Goal: Complete application form

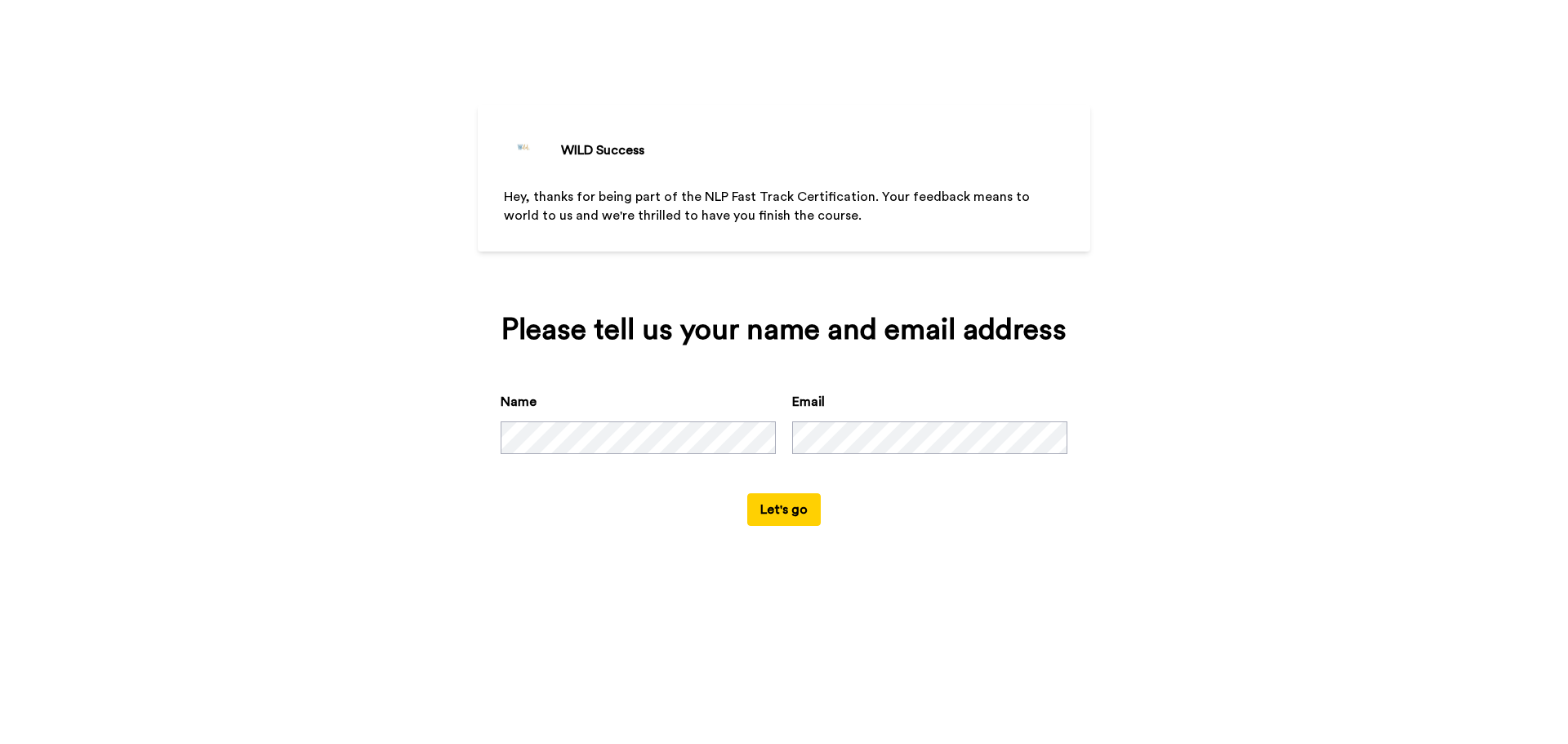
click at [795, 506] on button "Let's go" at bounding box center [784, 509] width 74 height 33
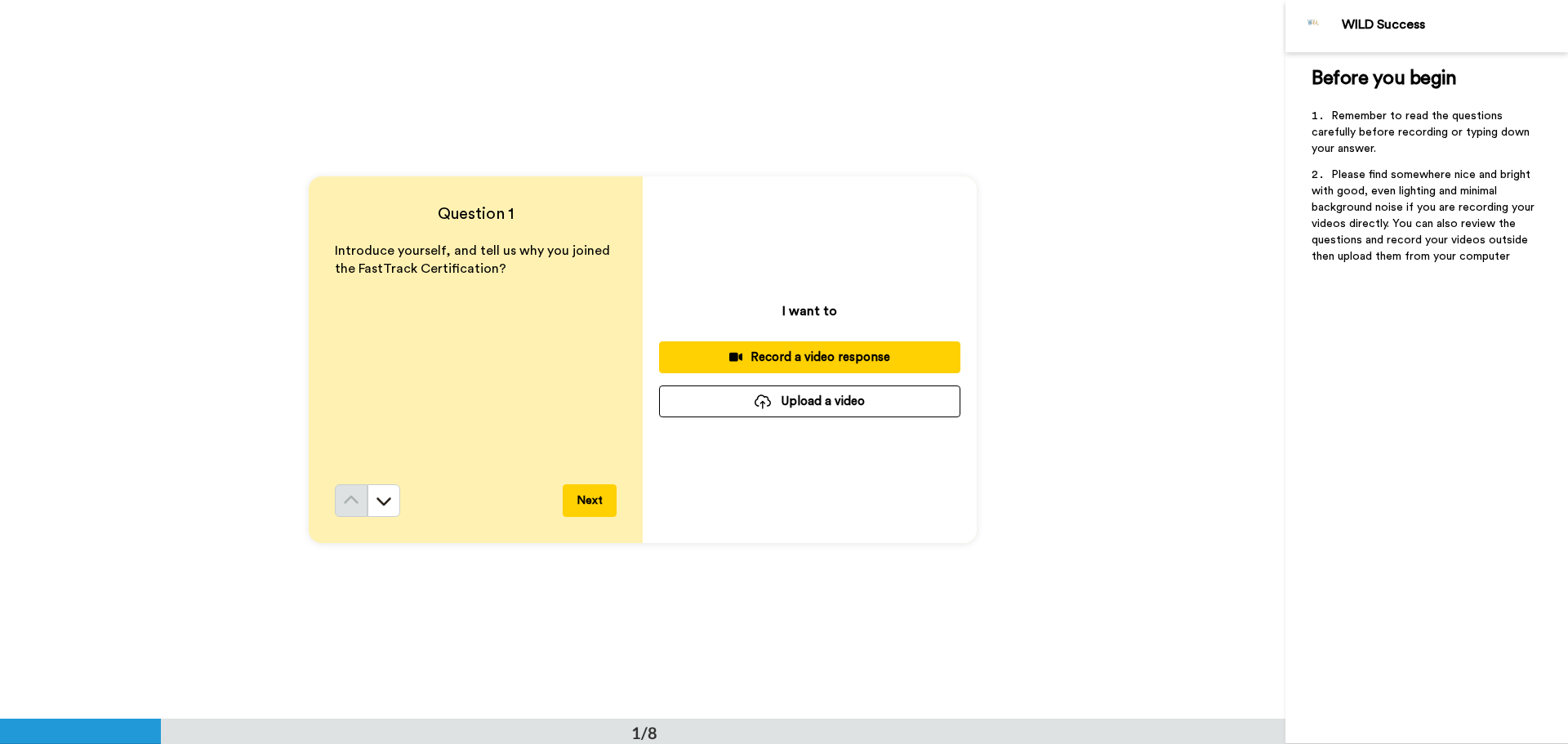
click at [594, 498] on button "Next" at bounding box center [589, 500] width 54 height 33
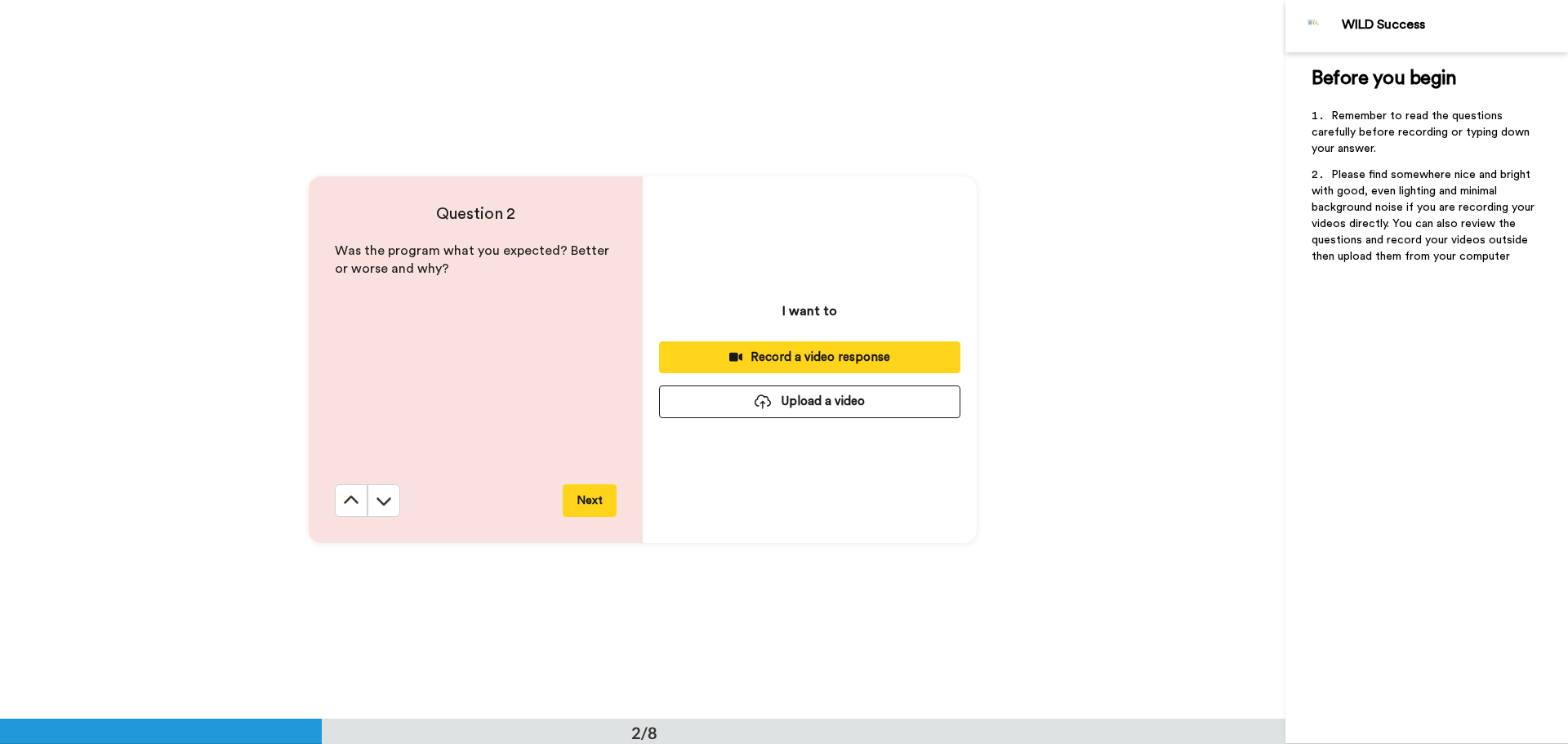
scroll to position [719, 0]
click at [586, 508] on button "Next" at bounding box center [589, 500] width 54 height 33
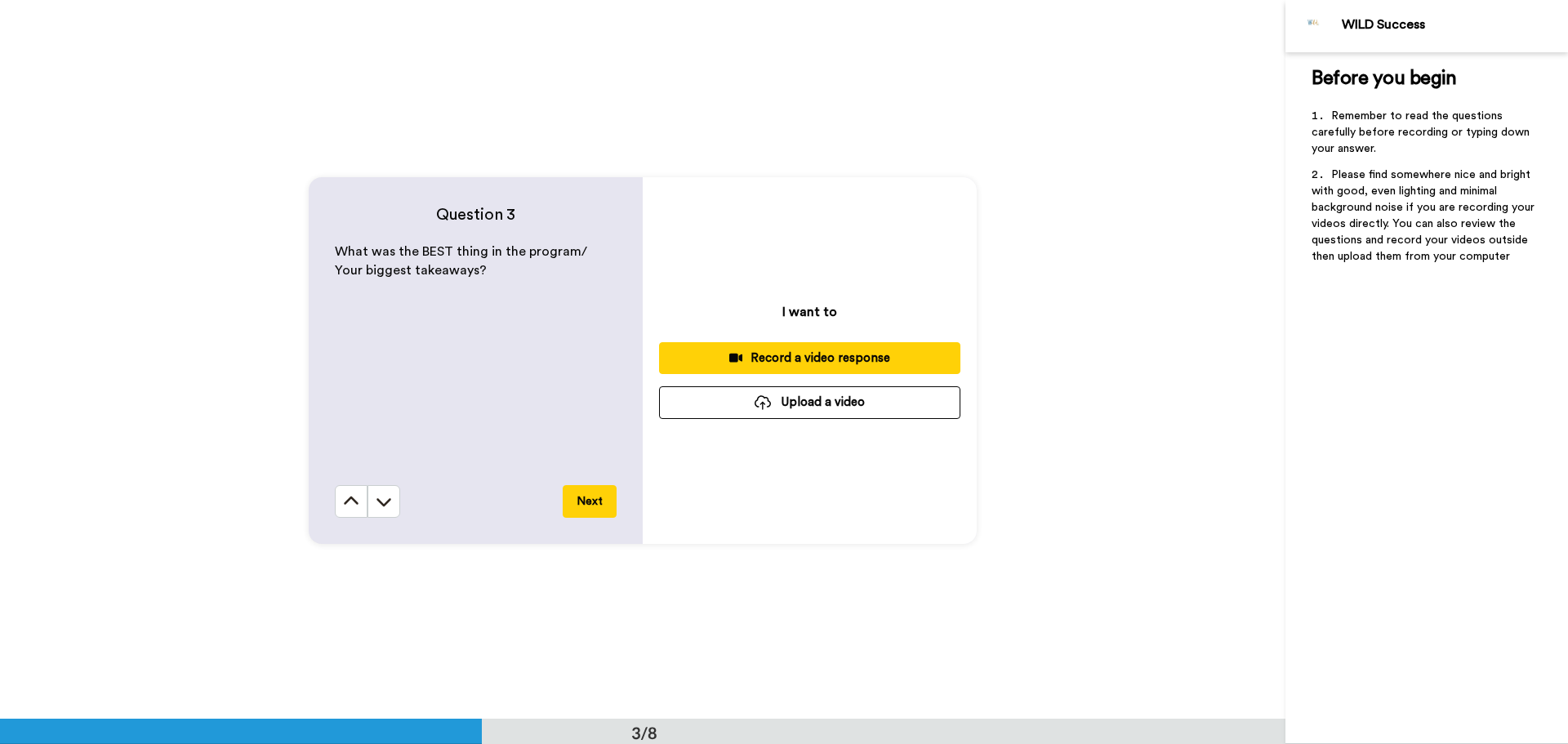
scroll to position [1437, 0]
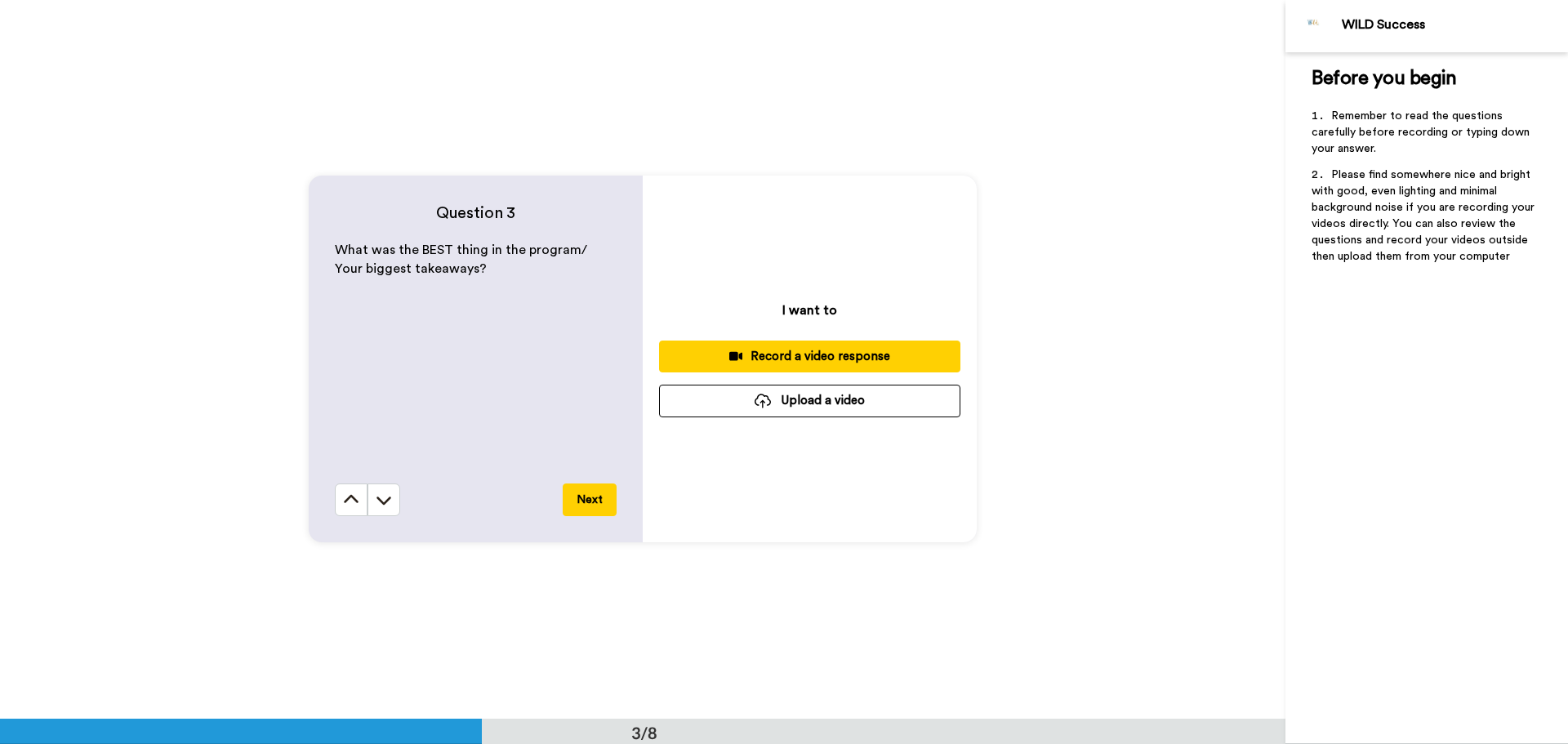
click at [586, 508] on button "Next" at bounding box center [589, 500] width 54 height 33
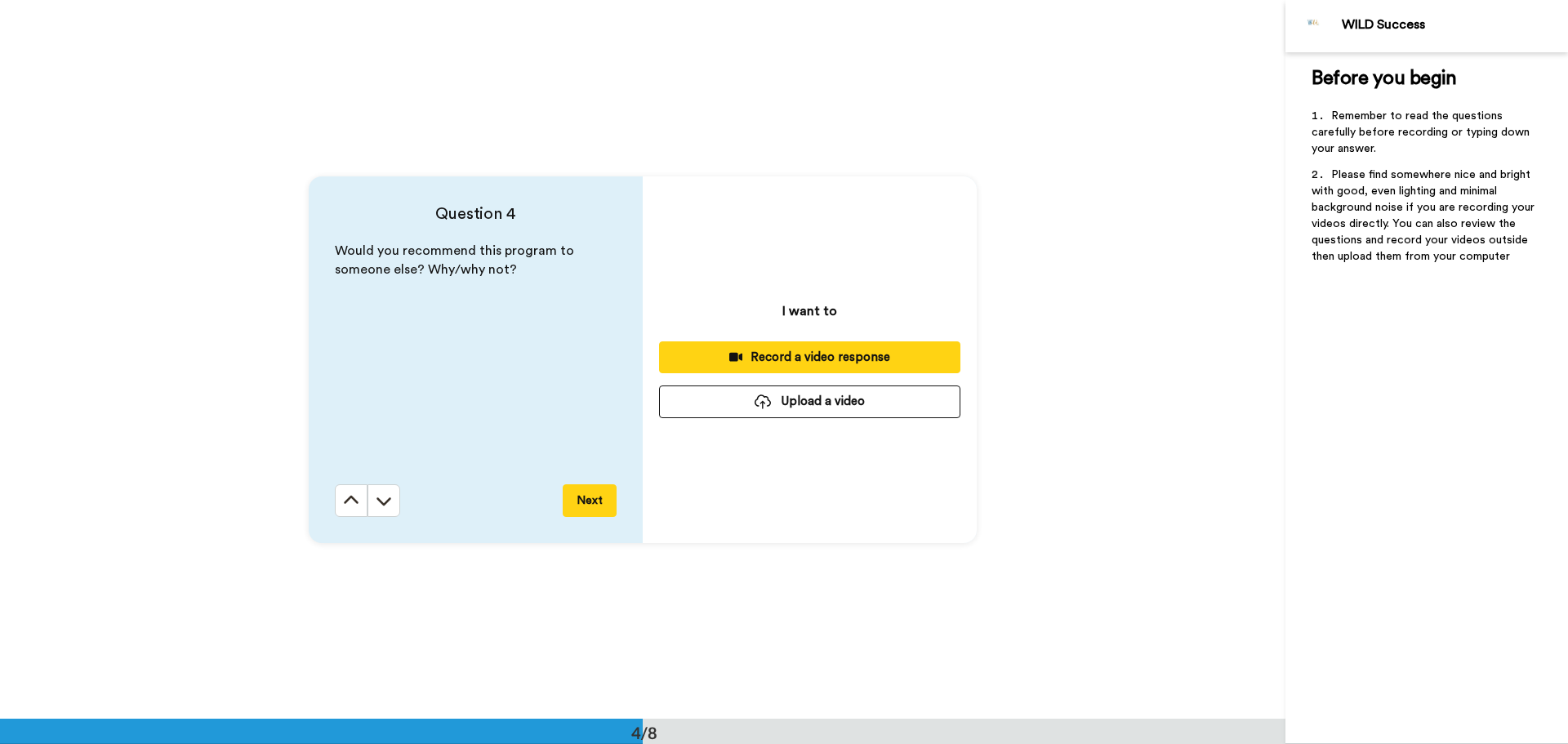
scroll to position [2157, 0]
click at [586, 508] on button "Next" at bounding box center [589, 500] width 54 height 33
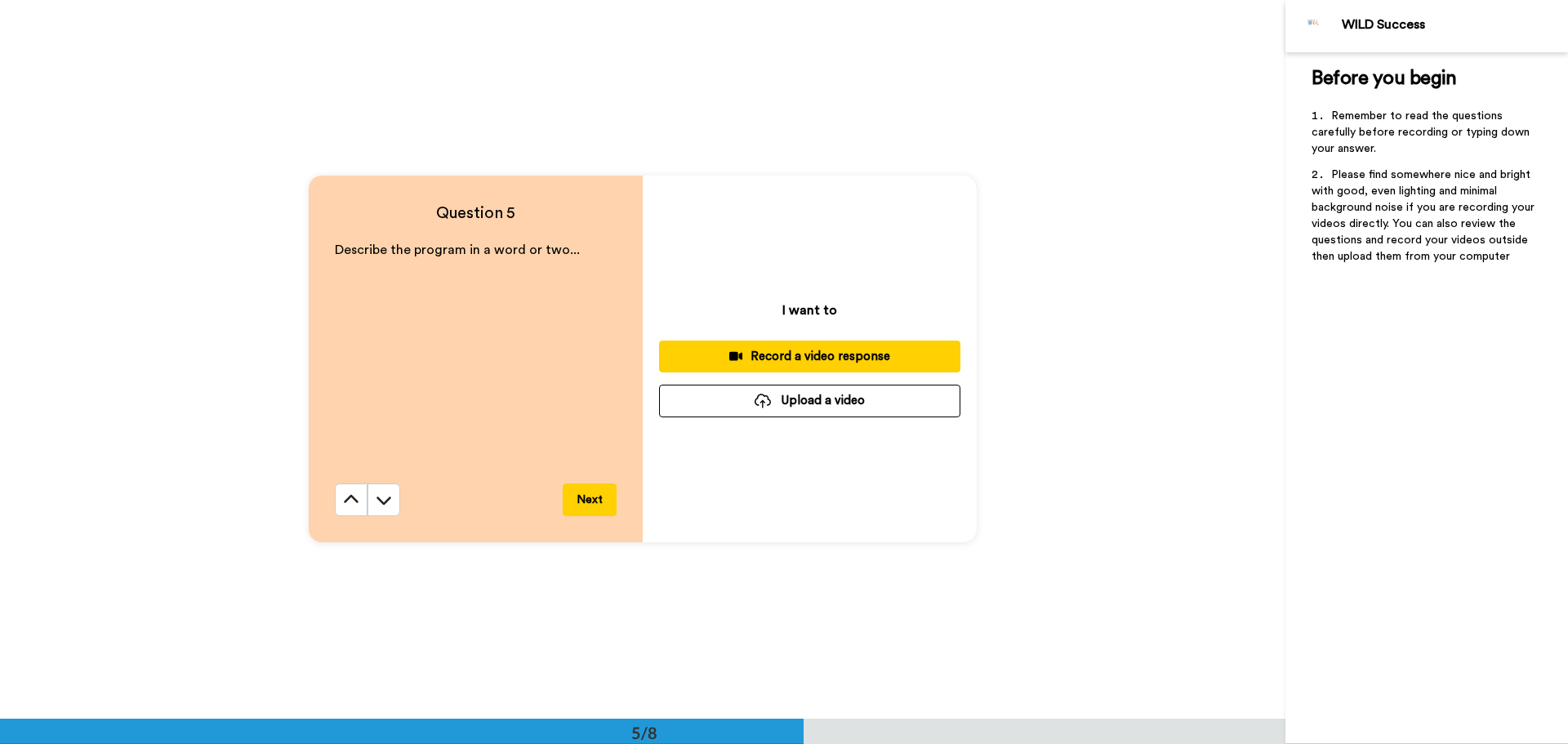
click at [586, 508] on button "Next" at bounding box center [589, 500] width 54 height 33
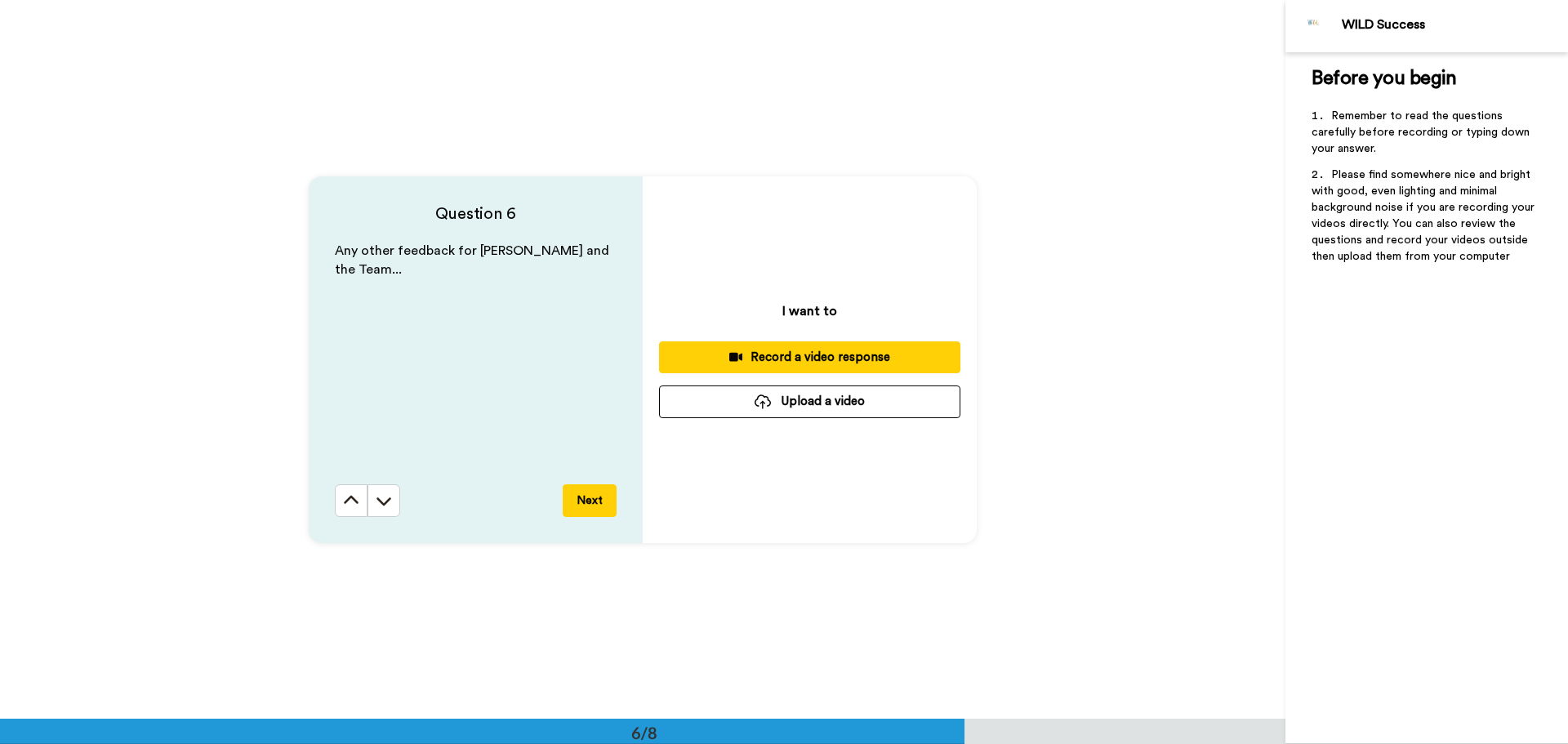
scroll to position [3593, 0]
click at [586, 510] on button "Next" at bounding box center [589, 500] width 54 height 33
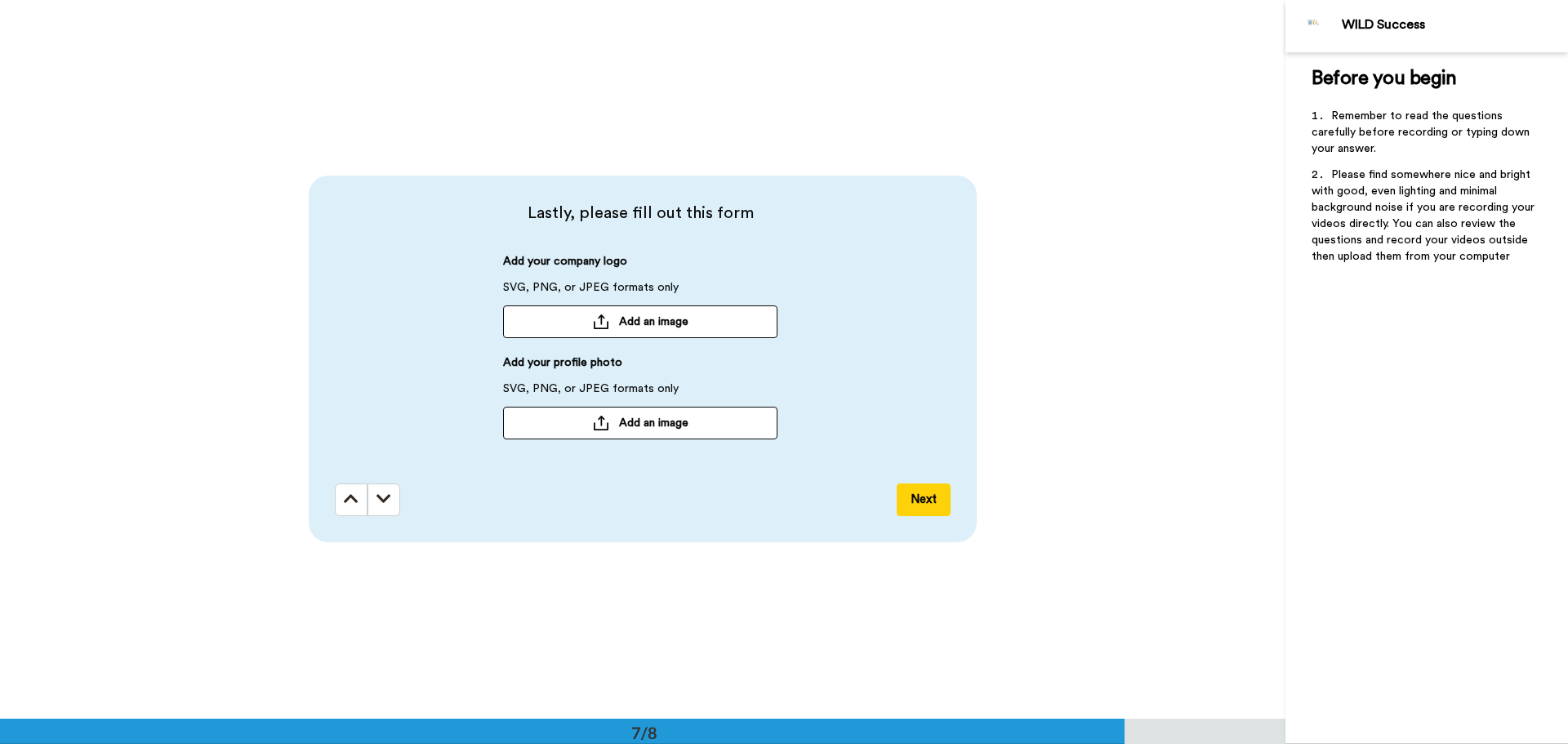
scroll to position [4312, 0]
click at [929, 501] on button "Next" at bounding box center [923, 500] width 54 height 33
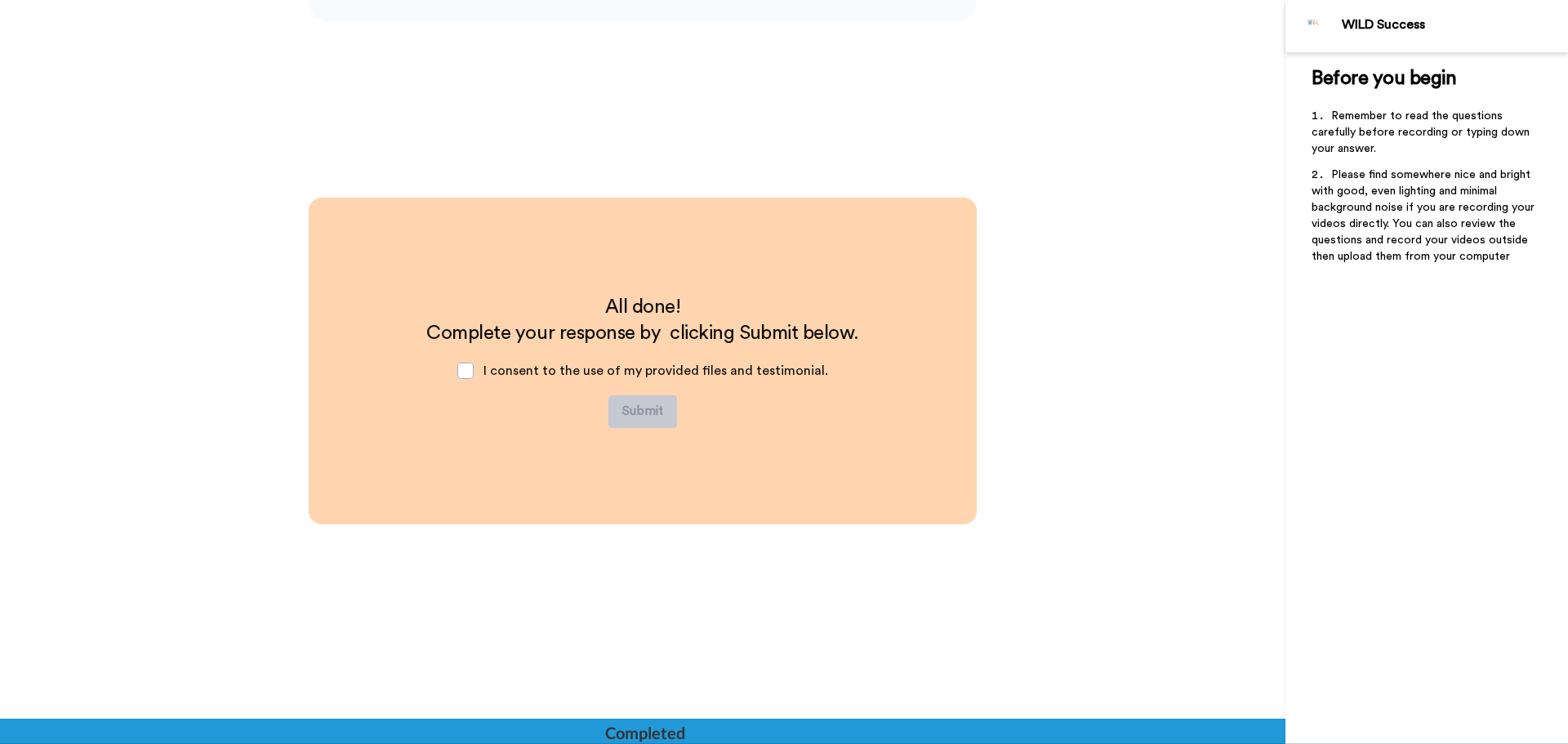
scroll to position [4835, 0]
click at [474, 373] on span at bounding box center [465, 369] width 17 height 17
click at [471, 367] on span at bounding box center [465, 369] width 17 height 17
click at [533, 415] on div "All done! Complete your response by clicking Submit below. I consent to the use…" at bounding box center [642, 360] width 432 height 134
click at [472, 370] on span at bounding box center [465, 369] width 17 height 17
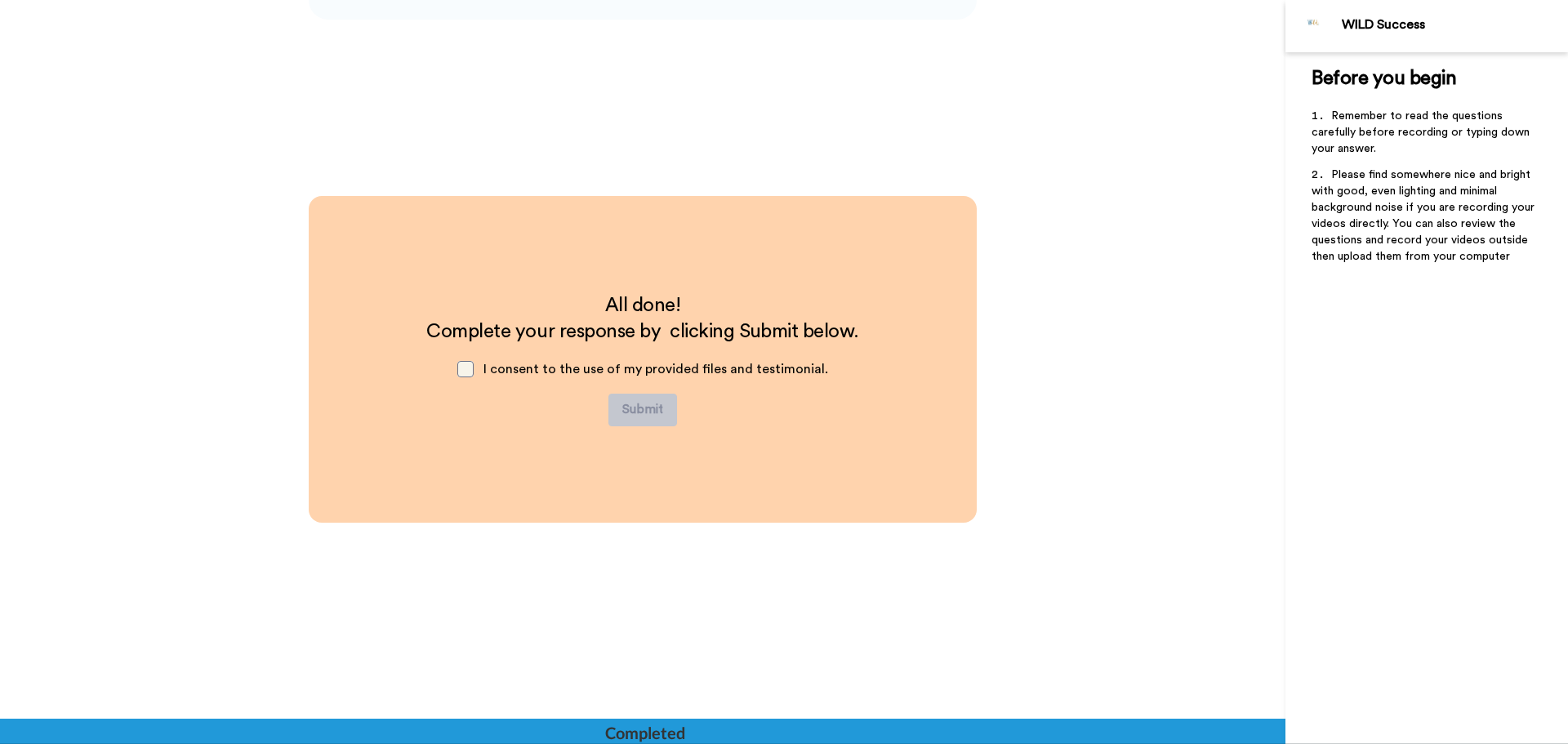
click at [474, 372] on span at bounding box center [465, 369] width 17 height 17
click at [655, 322] on span "Complete your response by clicking Submit below." at bounding box center [642, 331] width 432 height 19
click at [1048, 624] on div "All done! Complete your response by clicking Submit below. I consent to the use…" at bounding box center [642, 555] width 1285 height 718
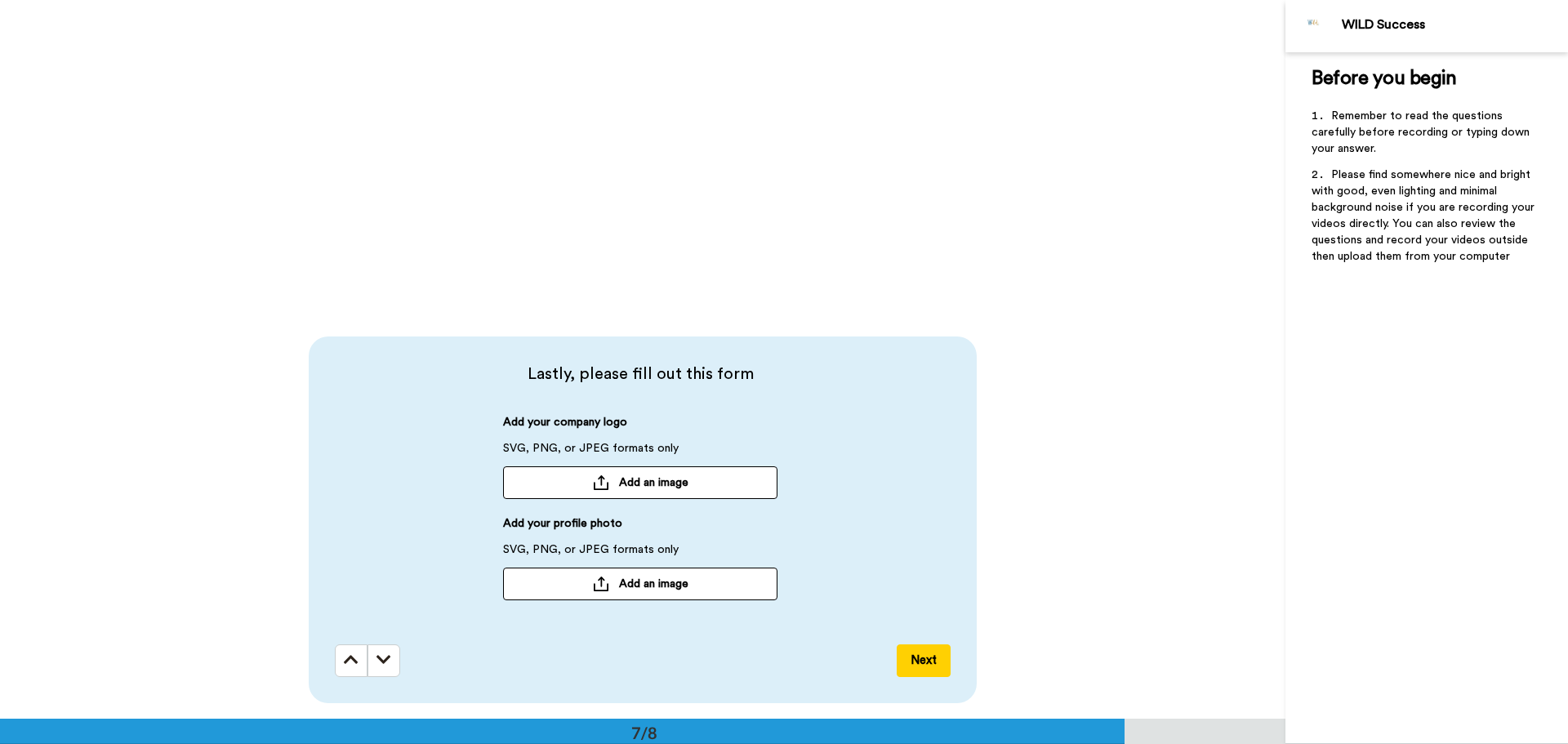
scroll to position [4149, 0]
click at [753, 488] on button "Add an image" at bounding box center [640, 486] width 274 height 33
click at [383, 656] on icon at bounding box center [383, 662] width 15 height 17
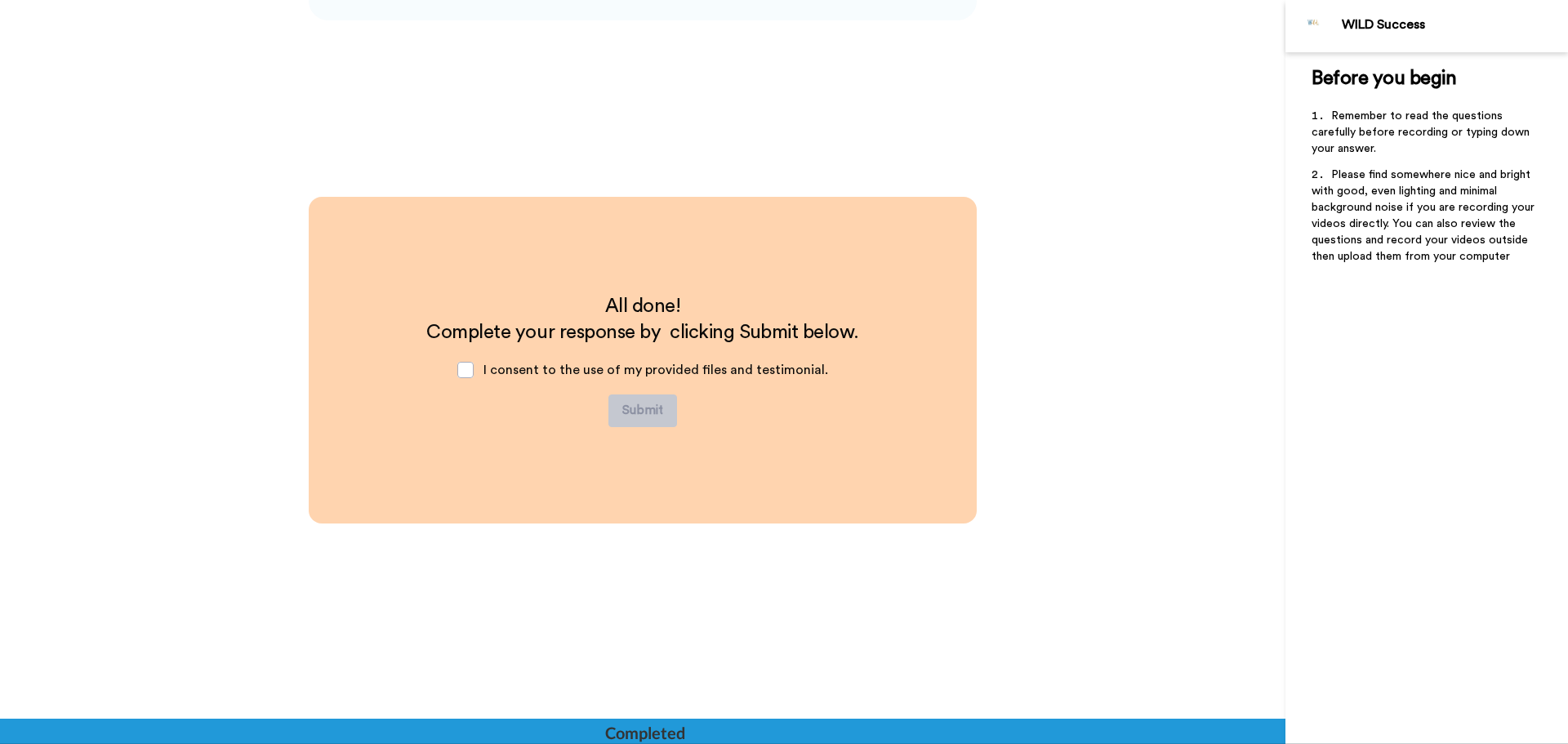
scroll to position [4835, 0]
click at [474, 372] on span at bounding box center [465, 369] width 17 height 17
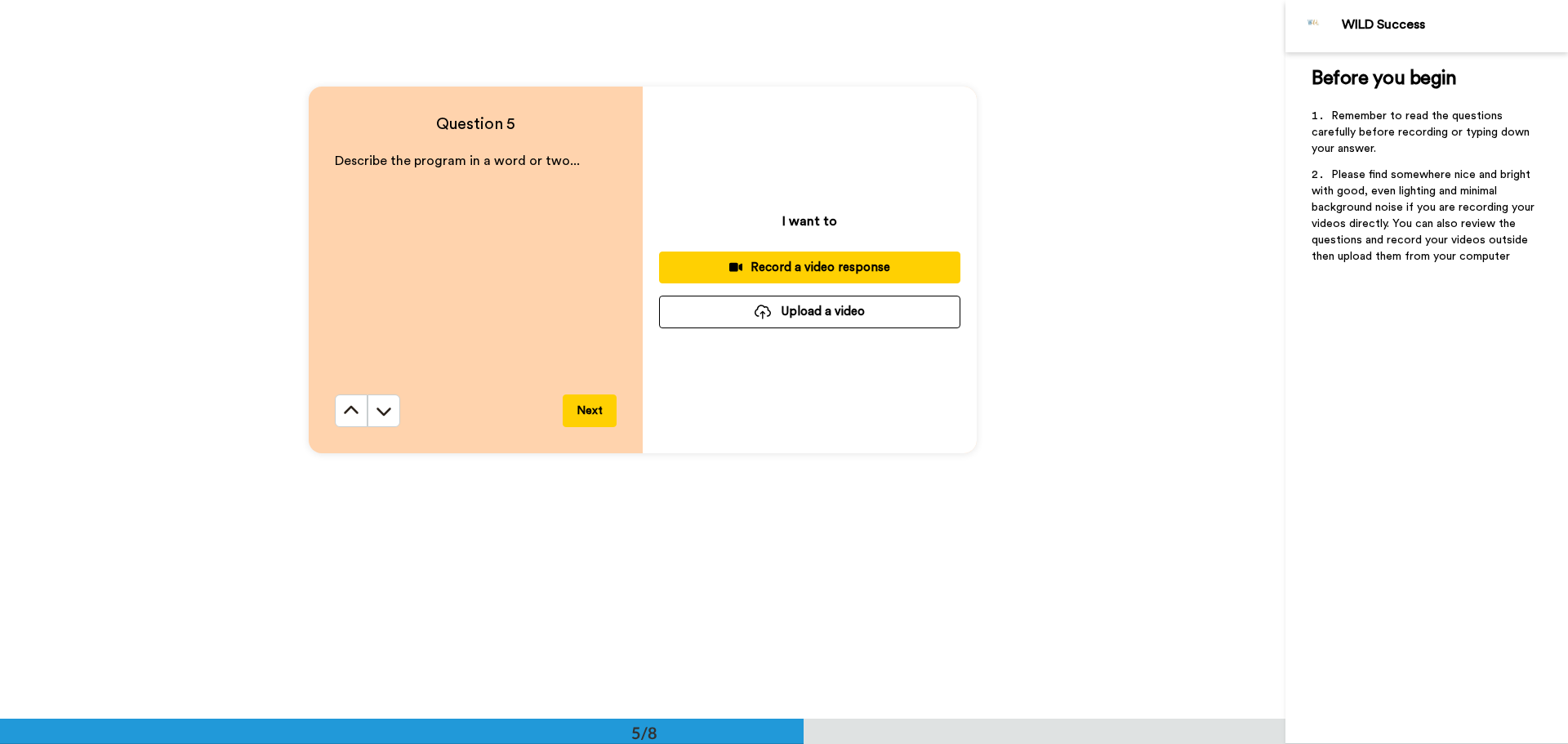
scroll to position [2940, 0]
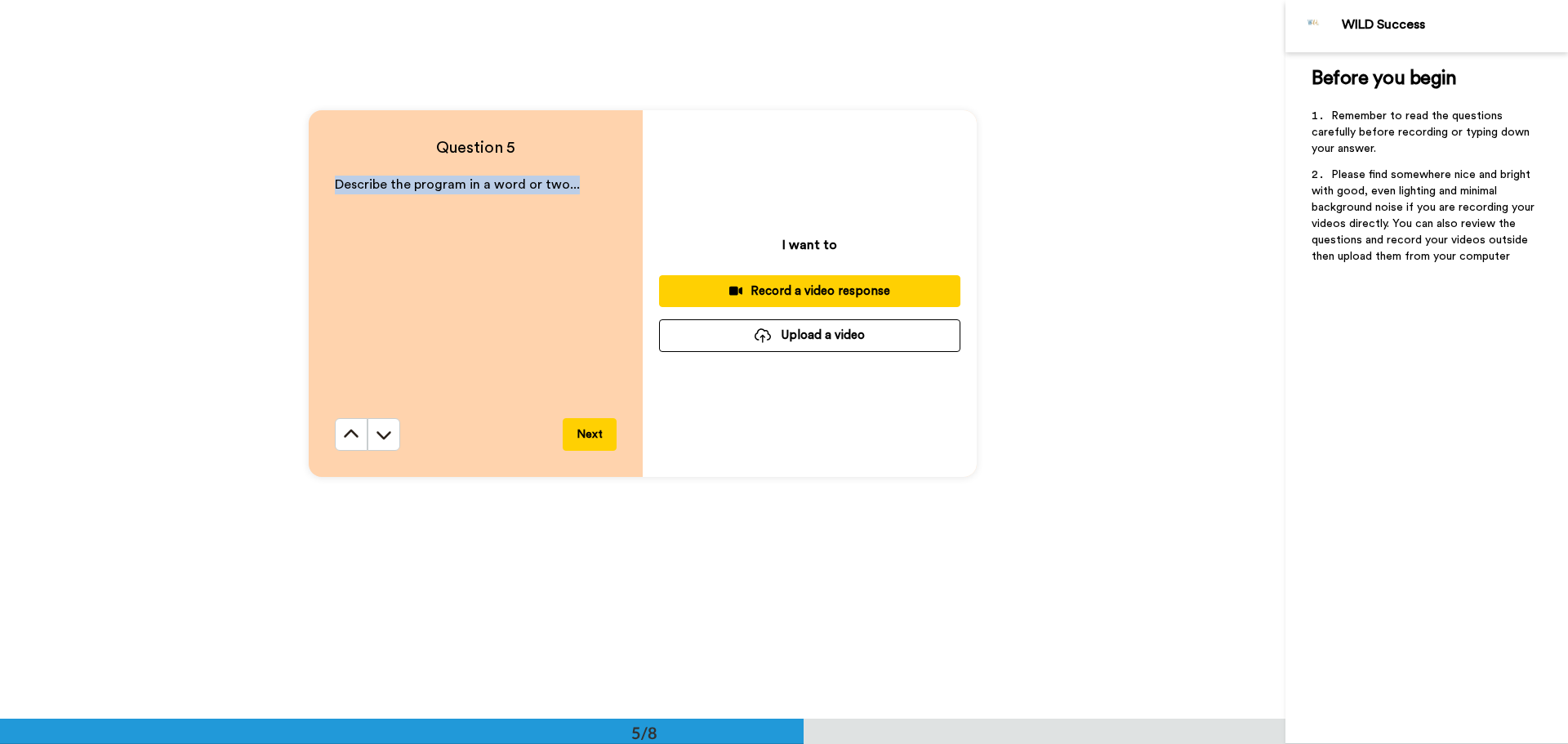
drag, startPoint x: 331, startPoint y: 182, endPoint x: 593, endPoint y: 185, distance: 262.0
click at [593, 185] on div "Question 5 Describe the program in a word or two... Next" at bounding box center [475, 293] width 334 height 367
copy span "Describe the program in a word or two..."
click at [512, 220] on div "Describe the program in a word or two..." at bounding box center [475, 297] width 281 height 243
click at [1379, 220] on span "Please find somewhere nice and bright with good, even lighting and minimal back…" at bounding box center [1425, 215] width 226 height 93
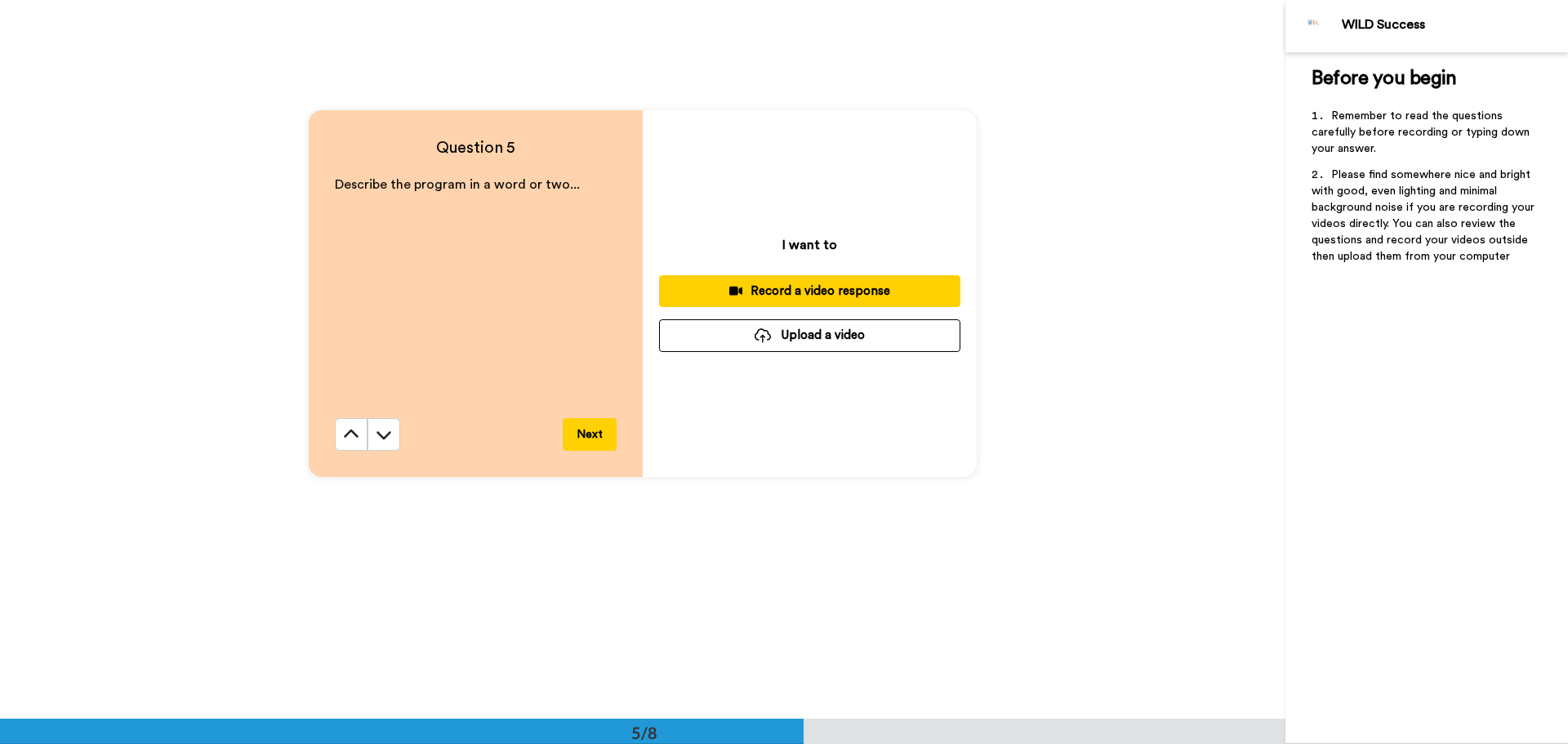
click at [1380, 396] on div "Before you begin ﻿ Remember to read the questions carefully before recording or…" at bounding box center [1425, 398] width 282 height 692
click at [1398, 10] on div "WILD Success" at bounding box center [1425, 26] width 282 height 52
click at [1186, 587] on div "Question 5 Describe the program in a word or two... Next I want to Record a vid…" at bounding box center [642, 292] width 1285 height 718
